Goal: Navigation & Orientation: Find specific page/section

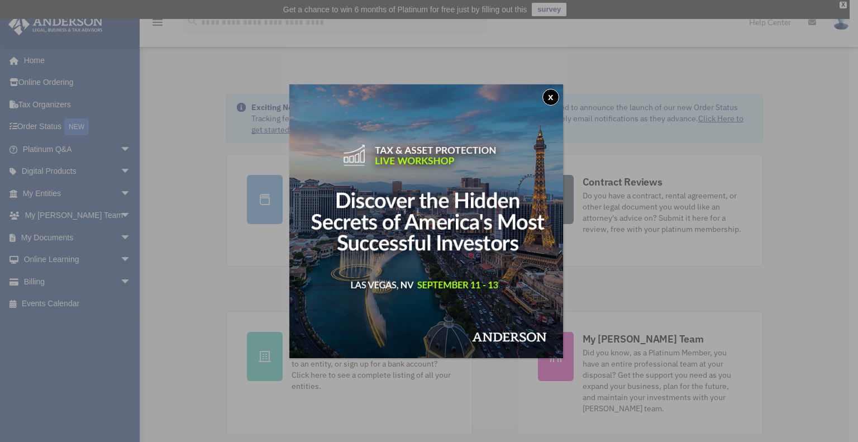
click at [553, 93] on button "x" at bounding box center [550, 97] width 17 height 17
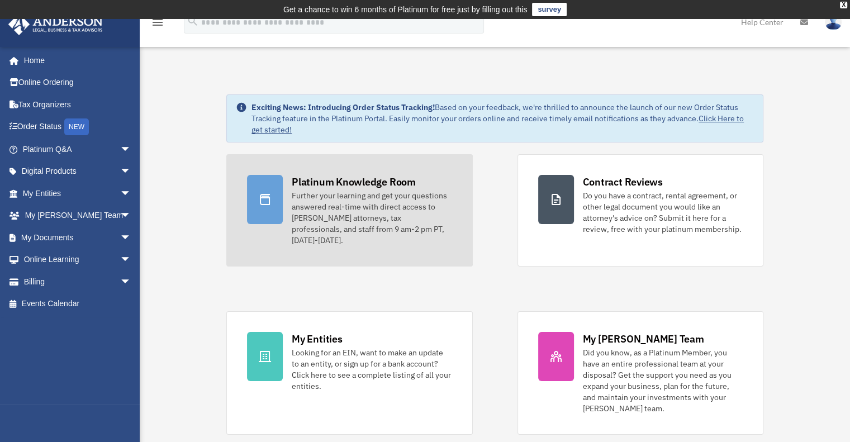
click at [357, 187] on div "Platinum Knowledge Room" at bounding box center [354, 182] width 124 height 14
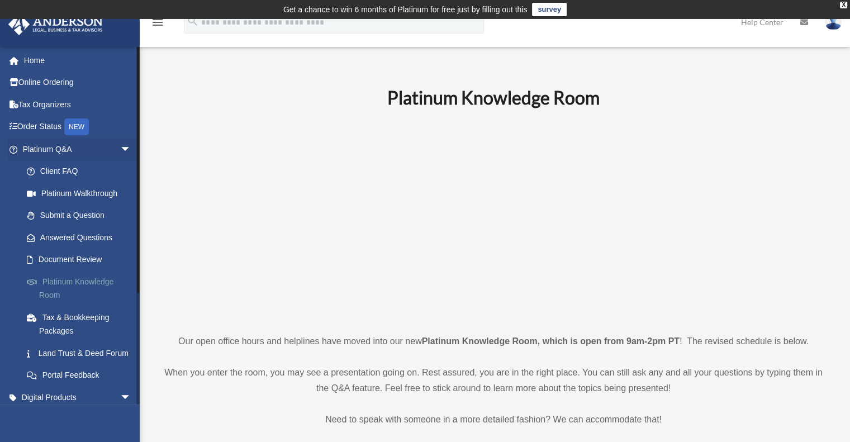
click at [89, 282] on link "Platinum Knowledge Room" at bounding box center [82, 288] width 132 height 36
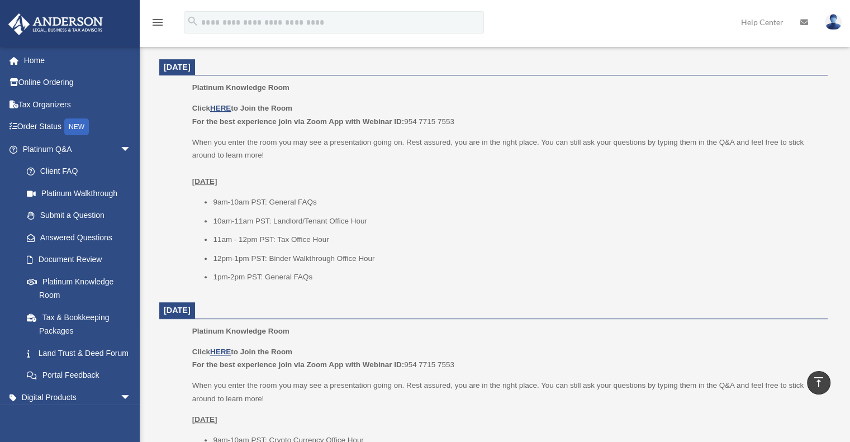
scroll to position [447, 0]
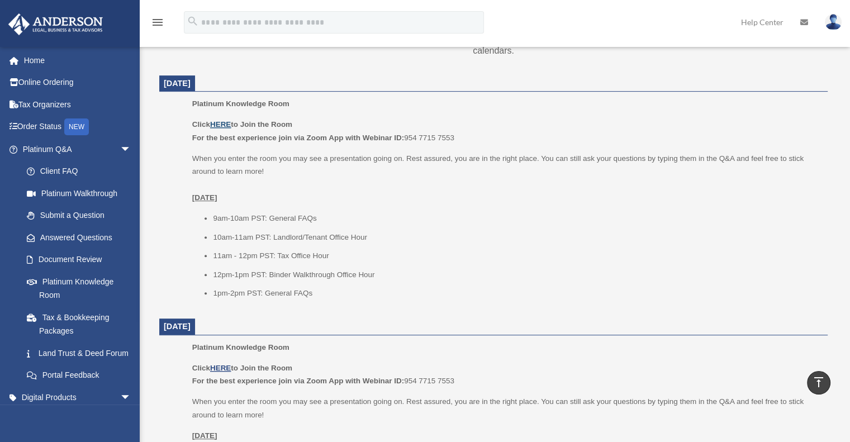
click at [219, 122] on u "HERE" at bounding box center [220, 124] width 21 height 8
